Goal: Navigation & Orientation: Find specific page/section

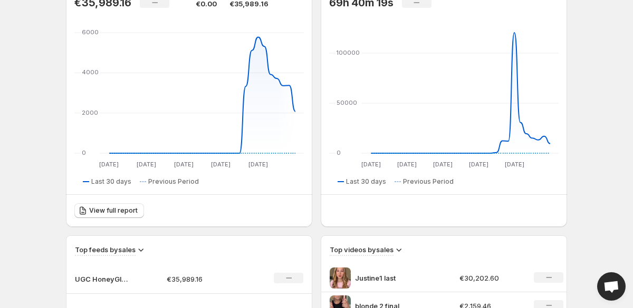
scroll to position [500, 0]
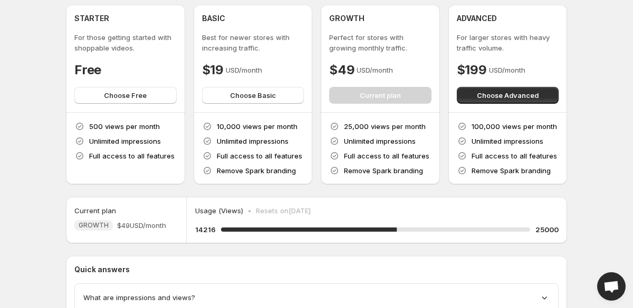
scroll to position [38, 0]
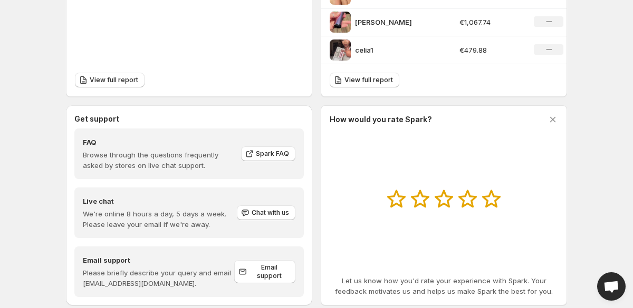
scroll to position [500, 0]
